Goal: Find specific page/section

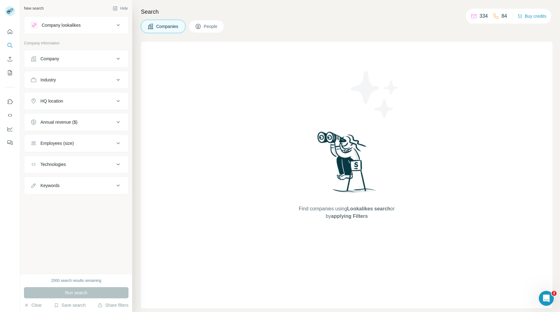
click at [151, 132] on div "Find companies using Lookalikes search or by applying Filters" at bounding box center [347, 175] width 412 height 267
click at [66, 56] on div "Company" at bounding box center [72, 59] width 84 height 6
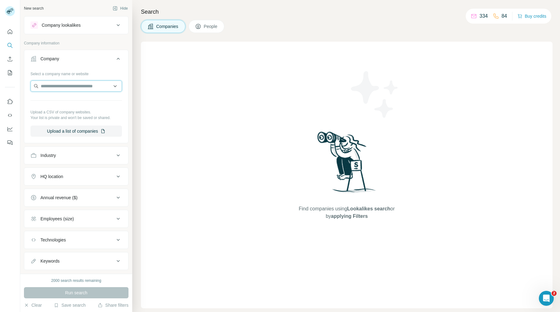
click at [70, 84] on input "text" at bounding box center [75, 86] width 91 height 11
click at [9, 59] on icon "Enrich CSV" at bounding box center [10, 59] width 6 height 6
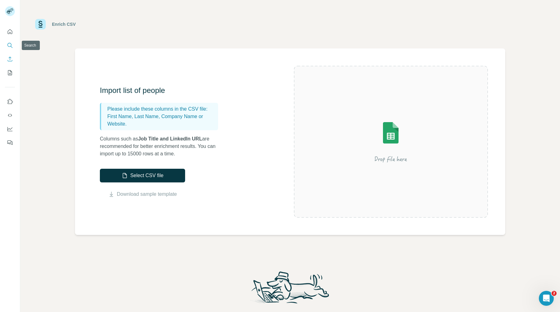
click at [10, 44] on icon "Search" at bounding box center [10, 45] width 6 height 6
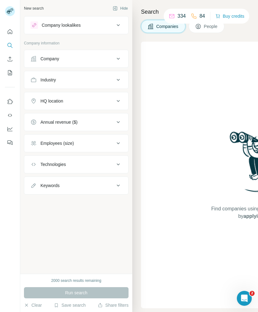
click at [169, 82] on div "Find companies using Lookalikes search or by applying Filters" at bounding box center [259, 175] width 237 height 267
click at [67, 82] on div "Industry" at bounding box center [72, 80] width 84 height 6
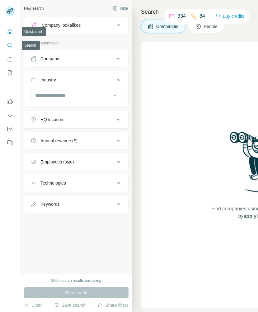
click at [9, 34] on icon "Quick start" at bounding box center [10, 31] width 5 height 5
